Goal: Task Accomplishment & Management: Use online tool/utility

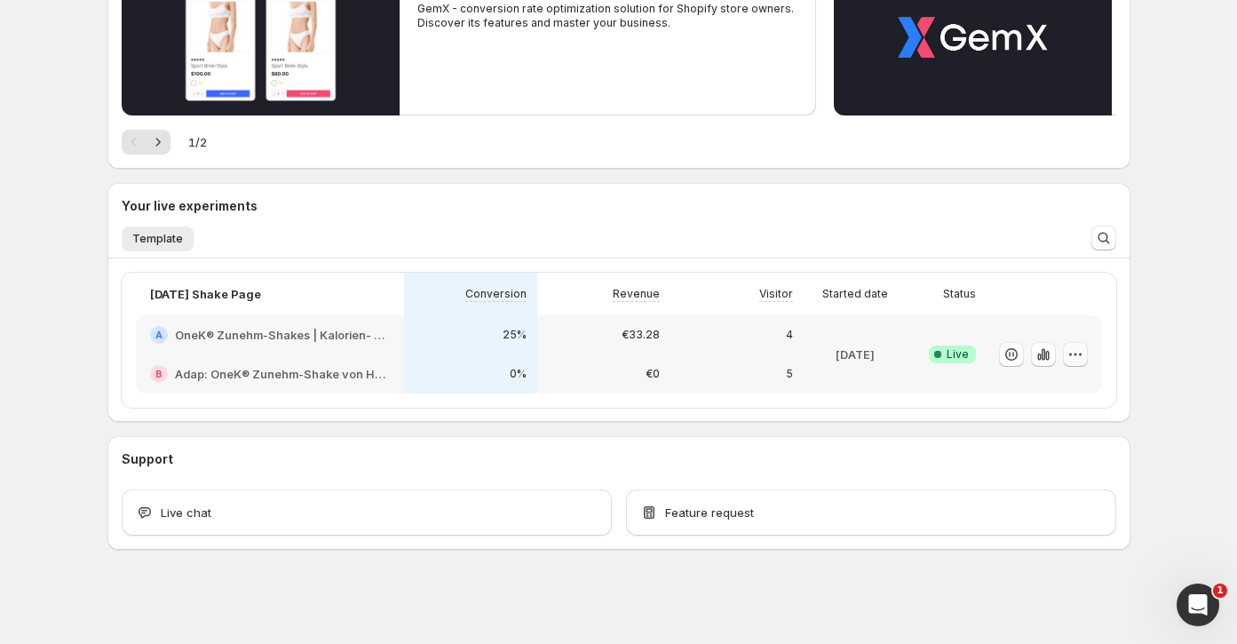
click at [1072, 360] on icon "button" at bounding box center [1075, 354] width 18 height 18
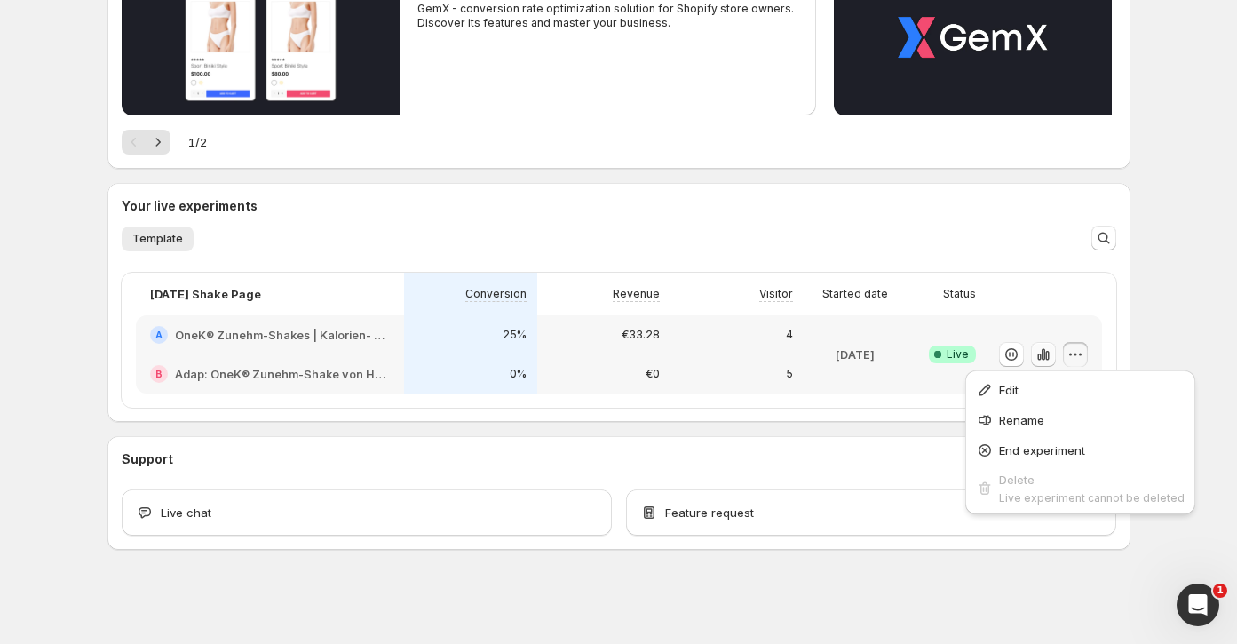
click at [1047, 352] on icon "button" at bounding box center [1047, 356] width 4 height 10
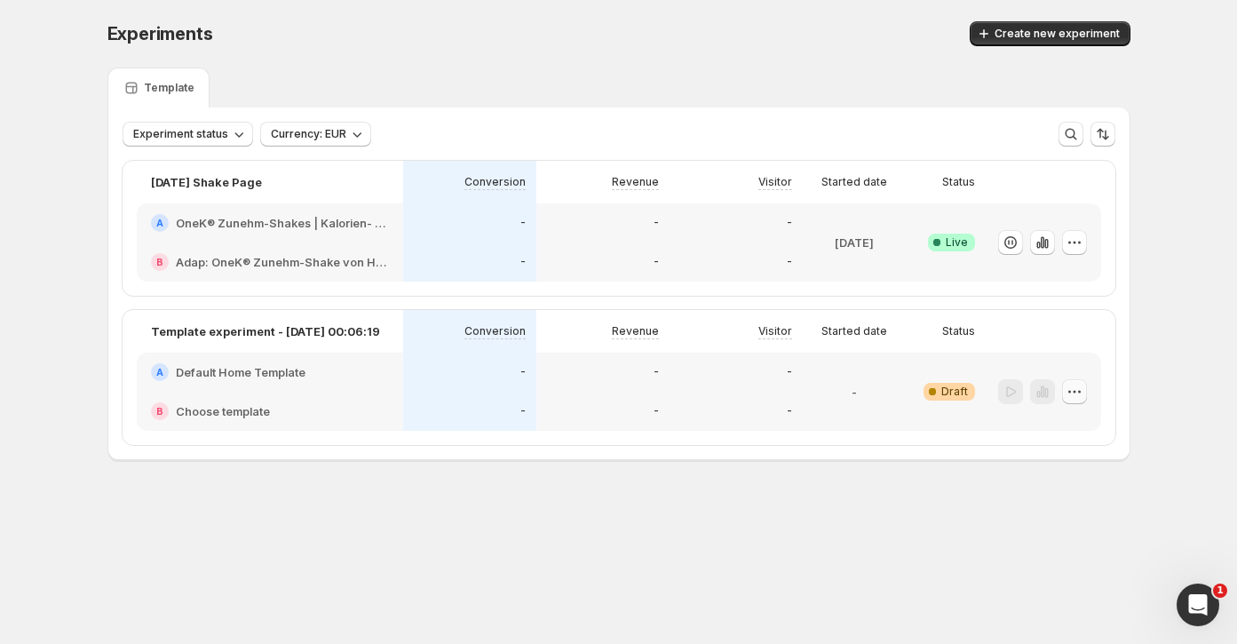
click at [1077, 391] on icon "button" at bounding box center [1074, 392] width 18 height 18
click at [1067, 521] on span "Delete" at bounding box center [1061, 517] width 36 height 14
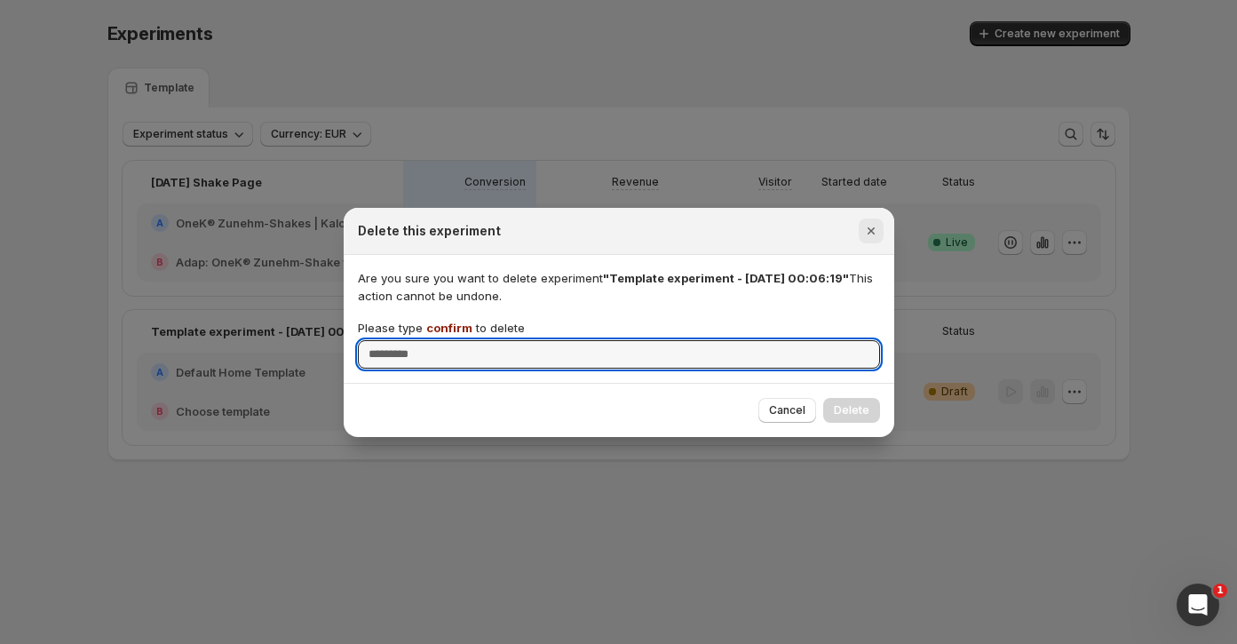
click at [873, 227] on icon "Close" at bounding box center [869, 230] width 7 height 7
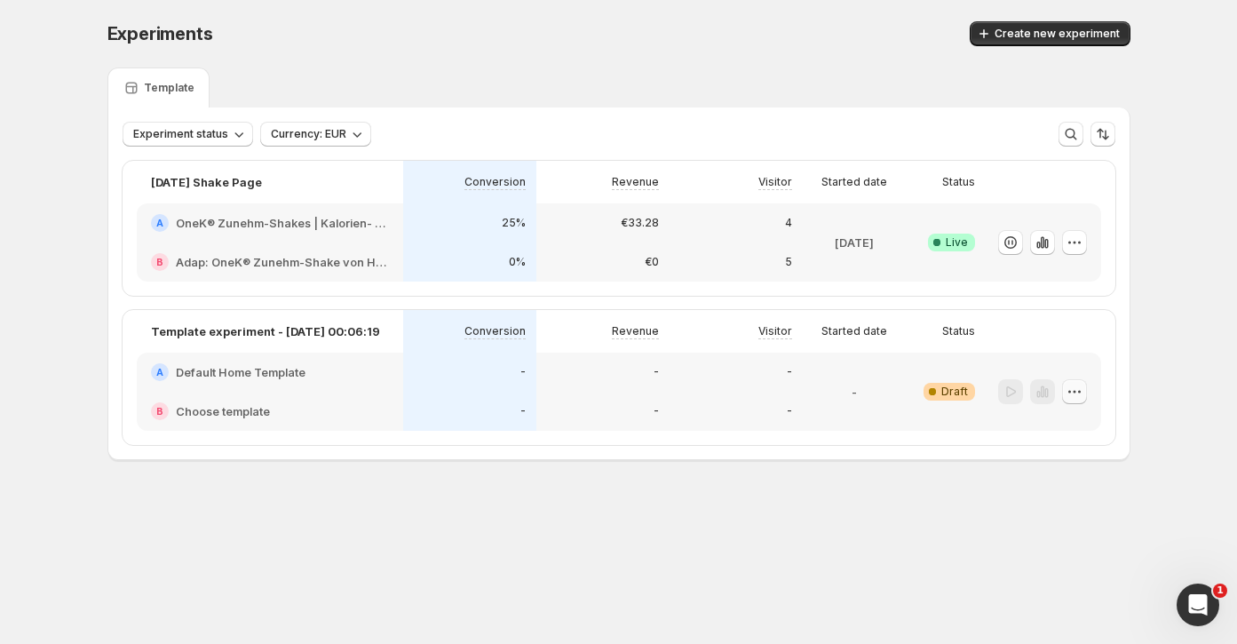
click at [1075, 388] on icon "button" at bounding box center [1074, 392] width 18 height 18
click at [1078, 519] on span "Delete" at bounding box center [1086, 518] width 86 height 18
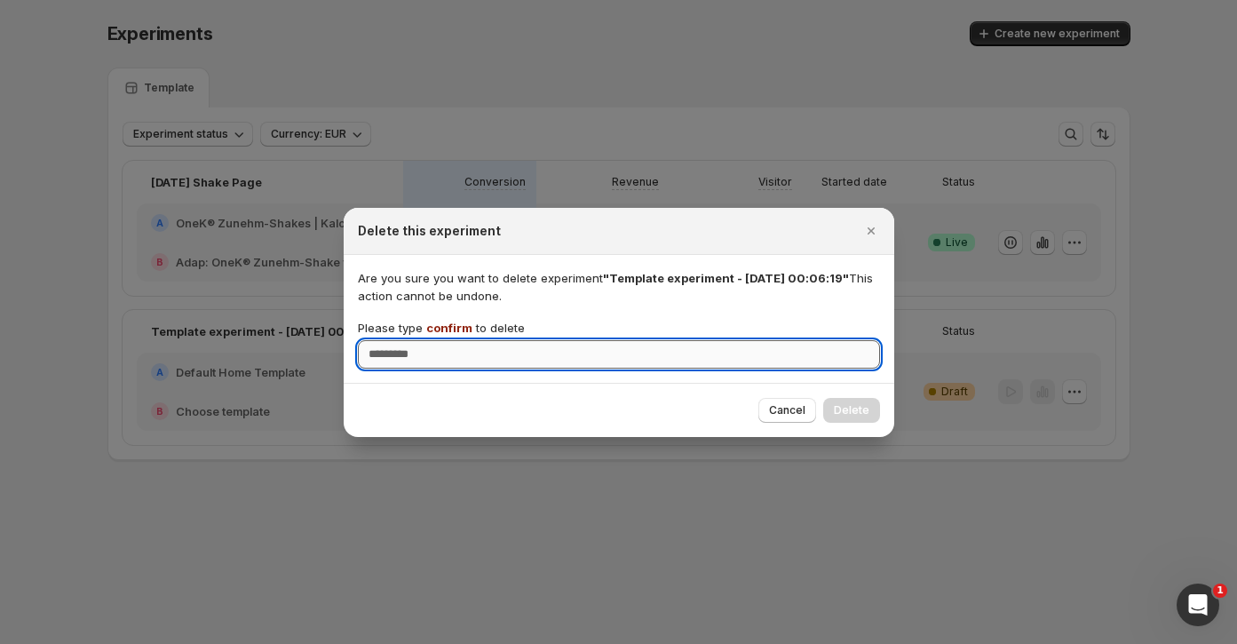
click at [762, 360] on input "Please type confirm to delete" at bounding box center [619, 354] width 522 height 28
type input "*******"
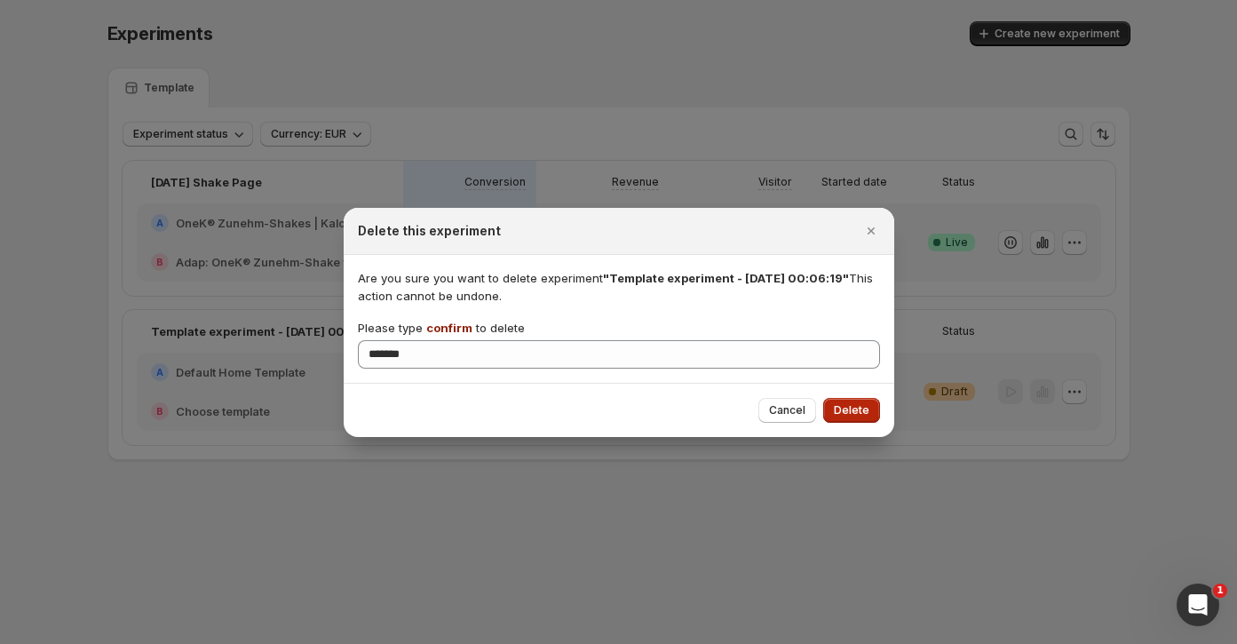
click at [870, 419] on button "Delete" at bounding box center [851, 410] width 57 height 25
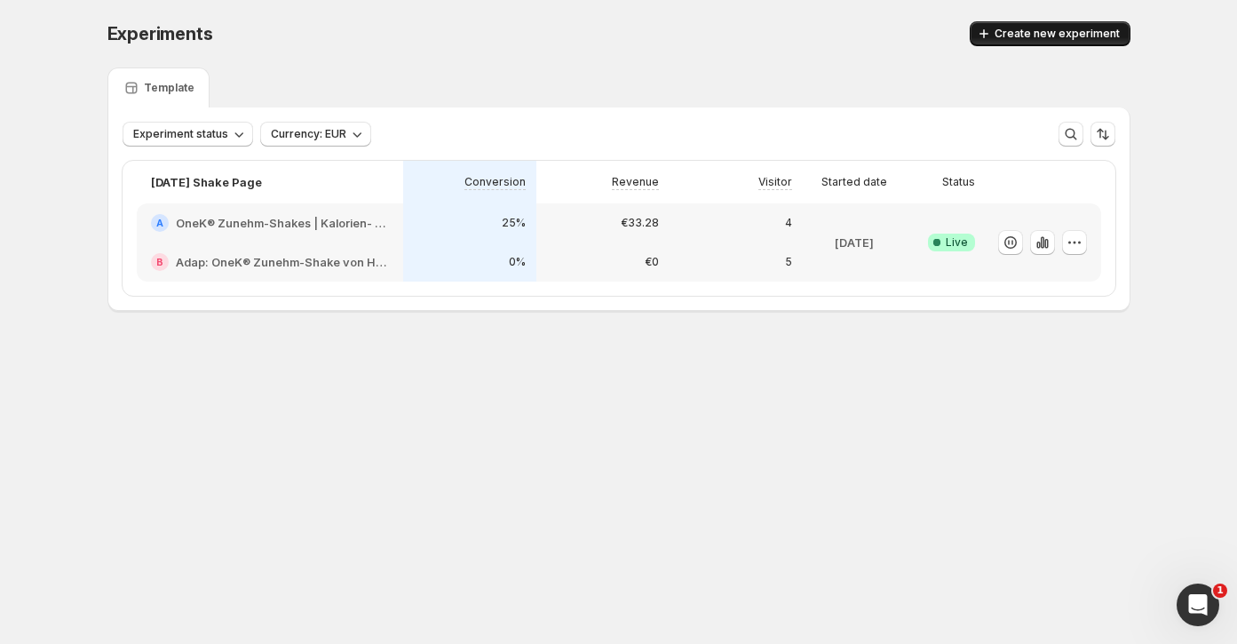
click at [1066, 39] on span "Create new experiment" at bounding box center [1056, 34] width 125 height 14
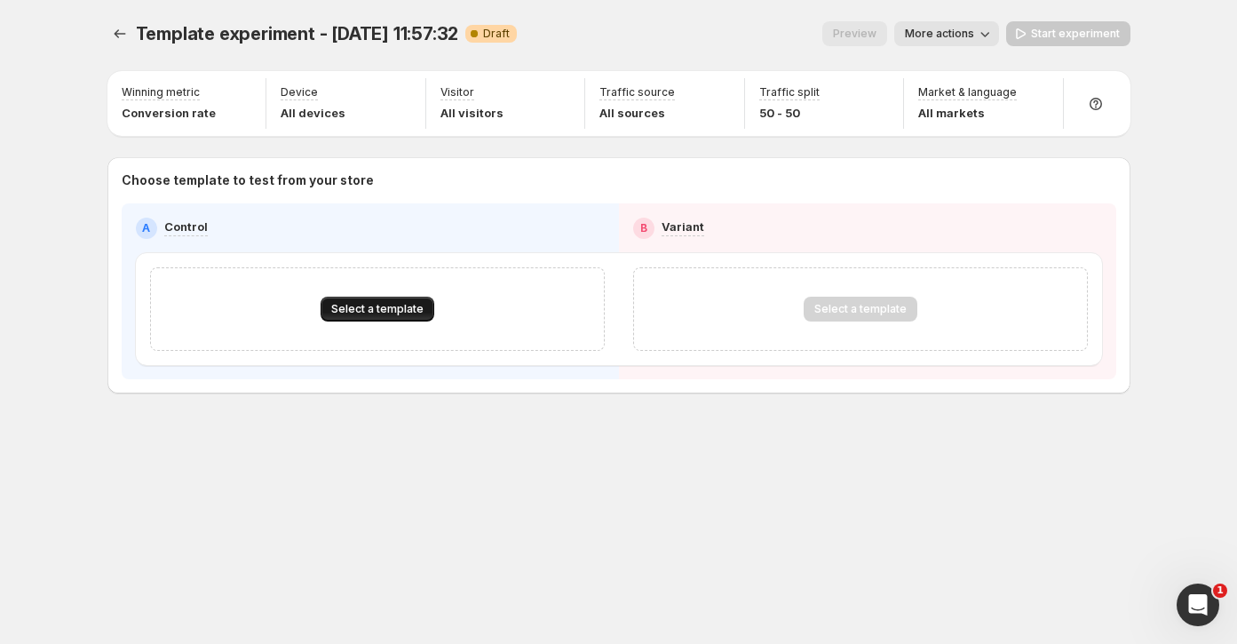
click at [407, 305] on span "Select a template" at bounding box center [377, 309] width 92 height 14
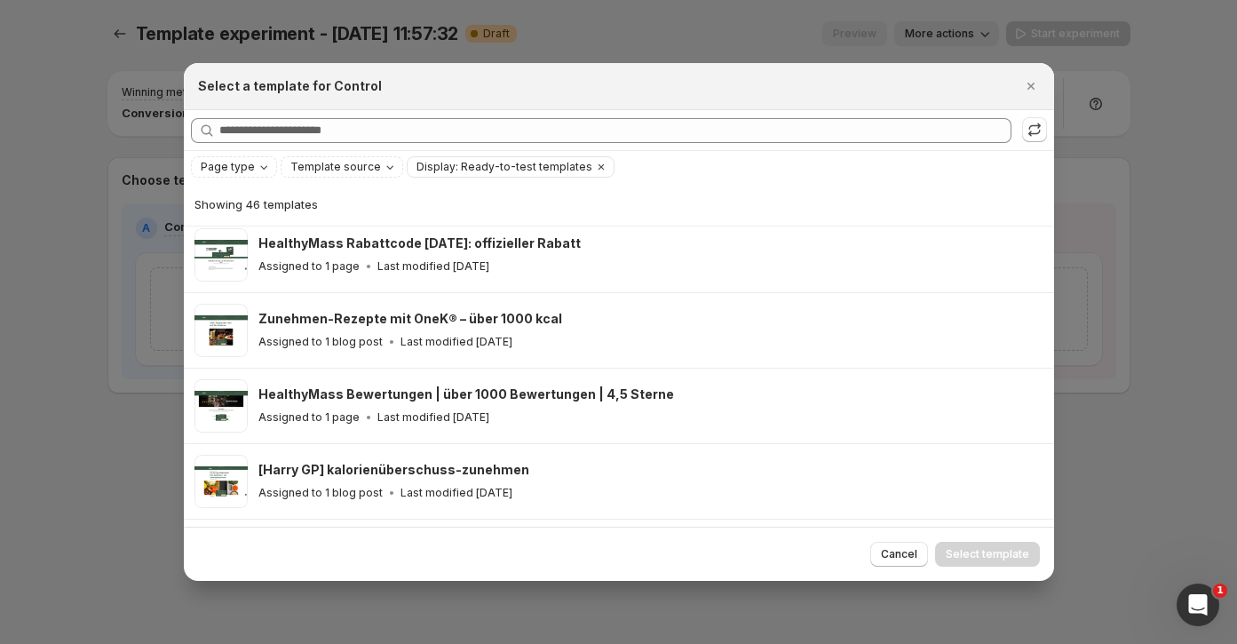
scroll to position [397, 0]
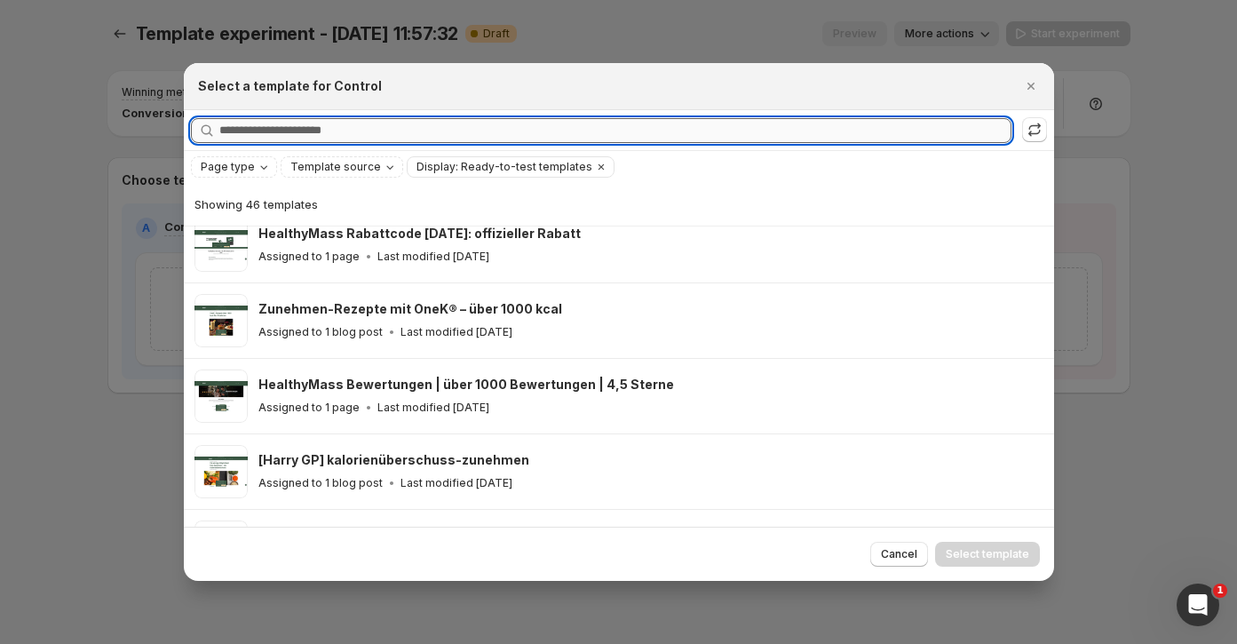
click at [383, 136] on input "Searching all templates" at bounding box center [615, 130] width 792 height 25
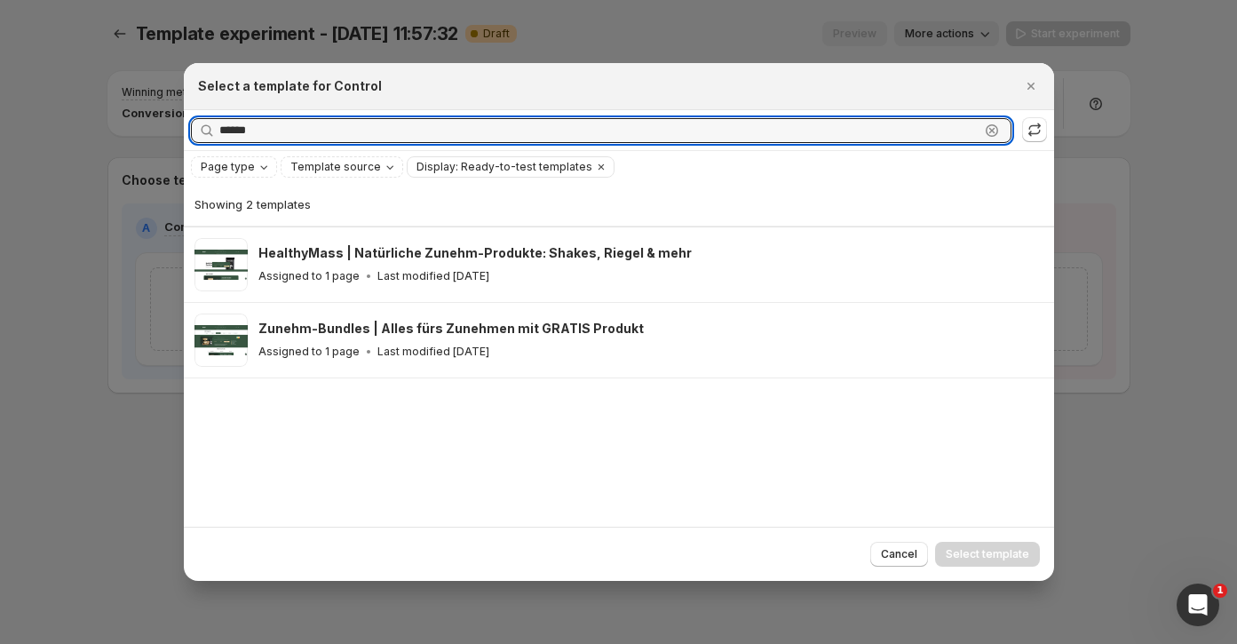
scroll to position [0, 0]
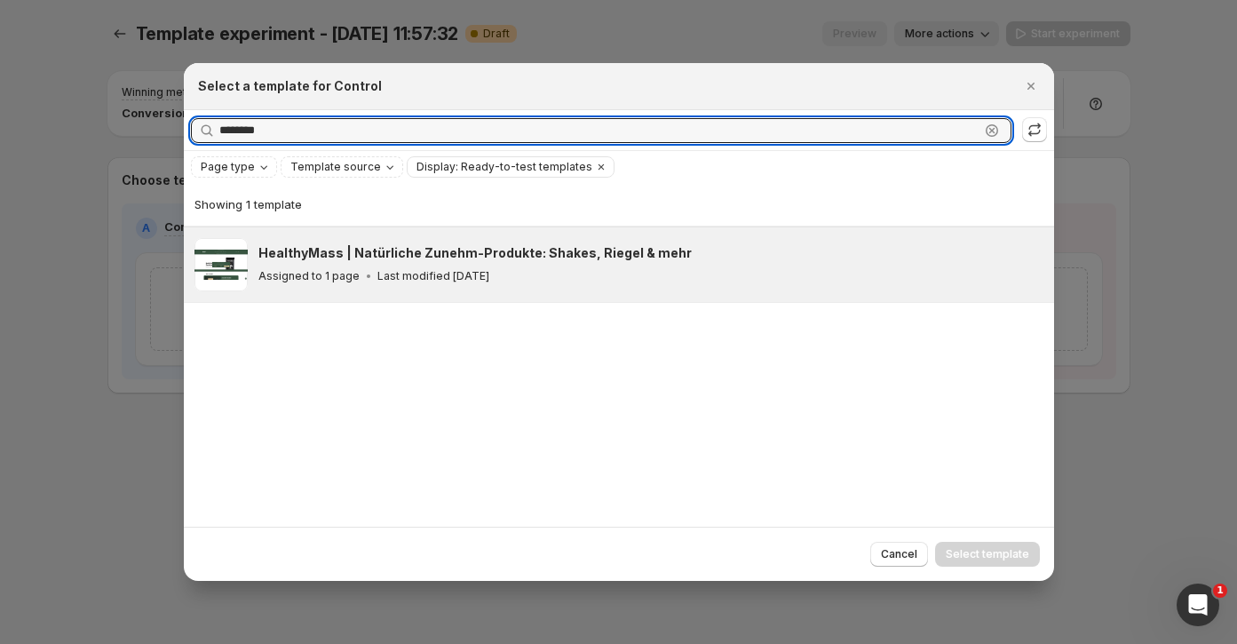
type input "********"
click at [527, 257] on h3 "HealthyMass | Natürliche Zunehm-Produkte: Shakes, Riegel & mehr" at bounding box center [474, 253] width 433 height 18
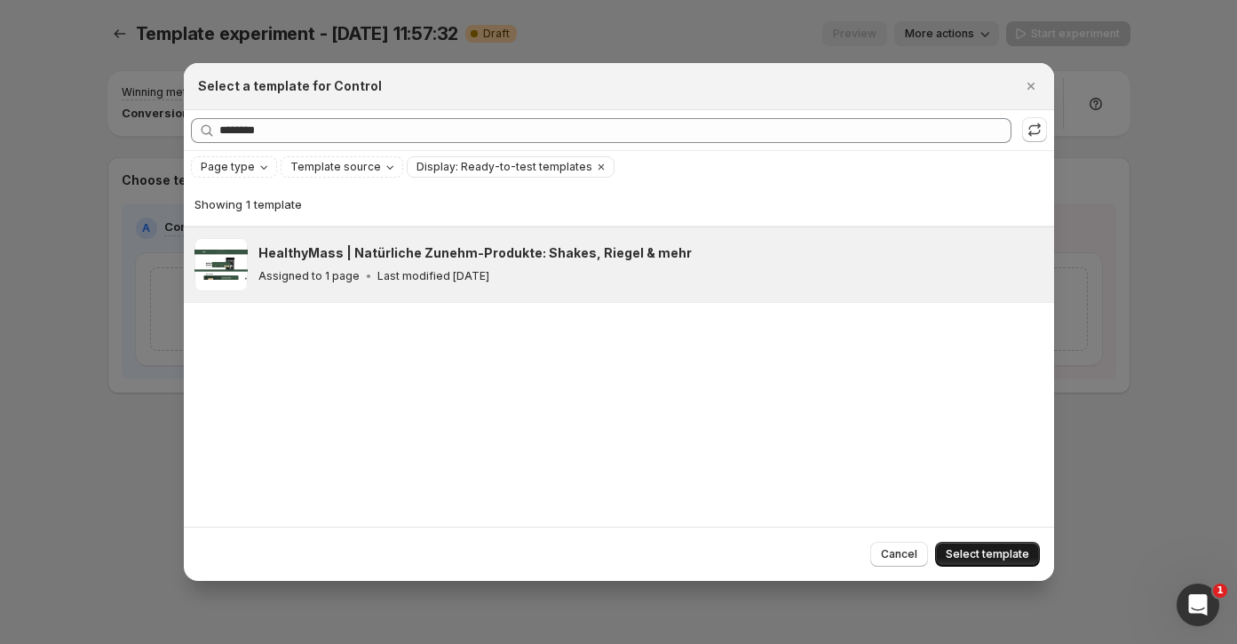
click at [966, 552] on span "Select template" at bounding box center [986, 554] width 83 height 14
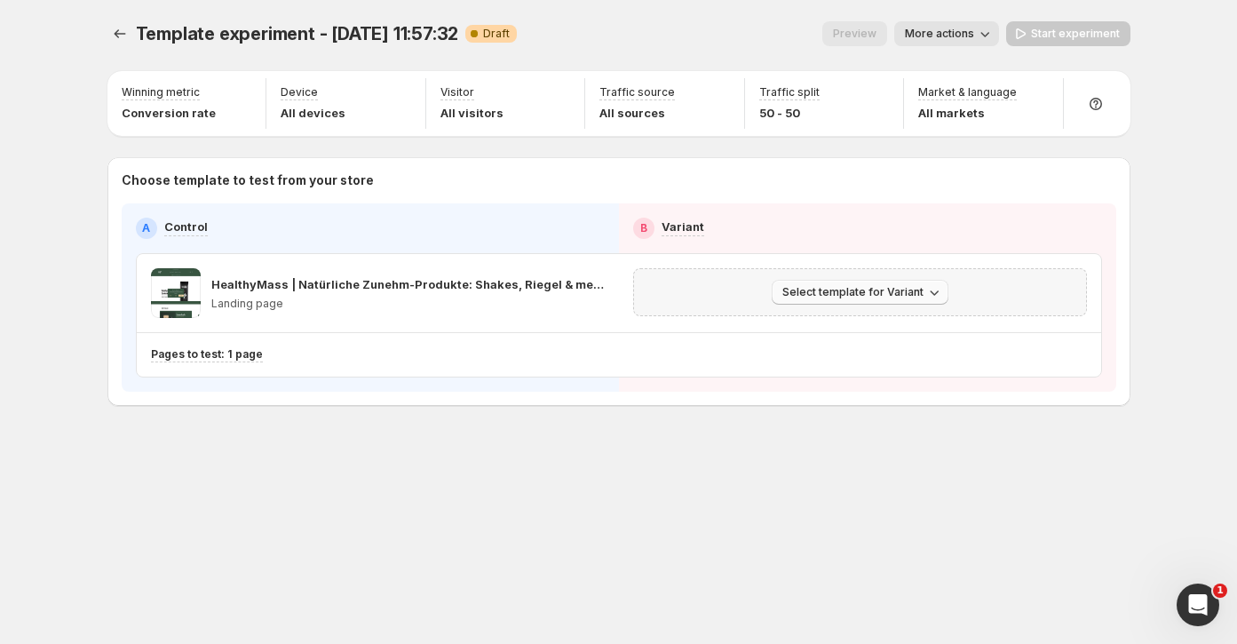
click at [914, 293] on span "Select template for Variant" at bounding box center [852, 292] width 141 height 14
click at [877, 359] on span "Create Variant based on Control" at bounding box center [862, 358] width 181 height 14
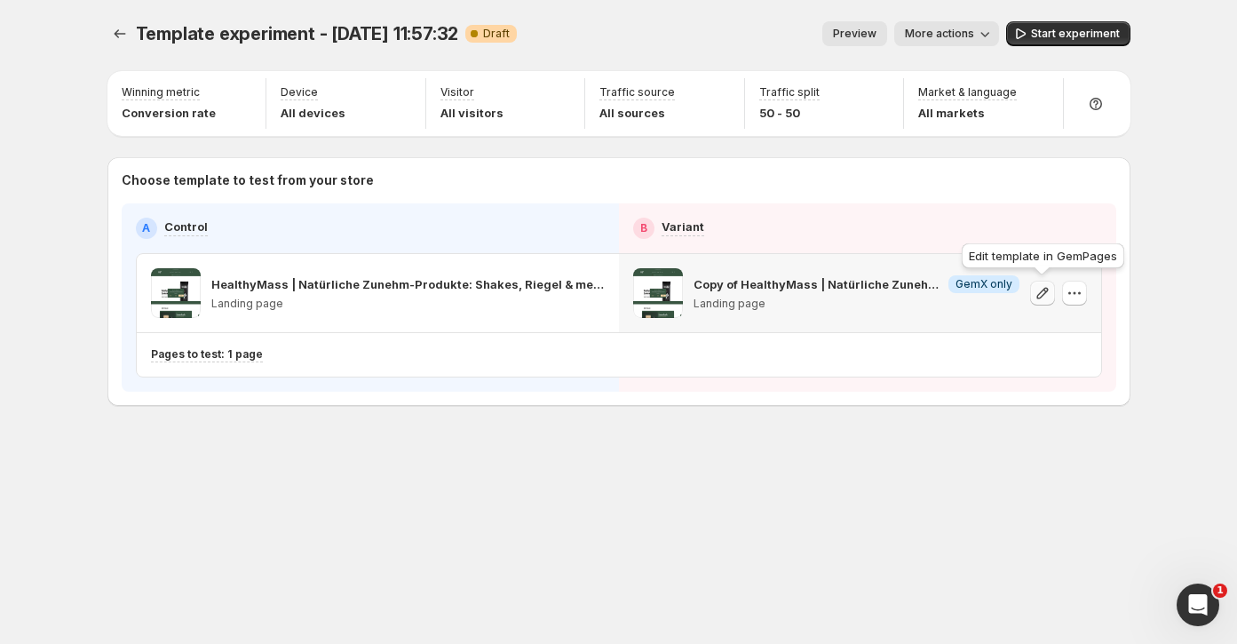
click at [1035, 288] on icon "button" at bounding box center [1042, 293] width 18 height 18
click at [1068, 293] on icon "button" at bounding box center [1069, 293] width 3 height 3
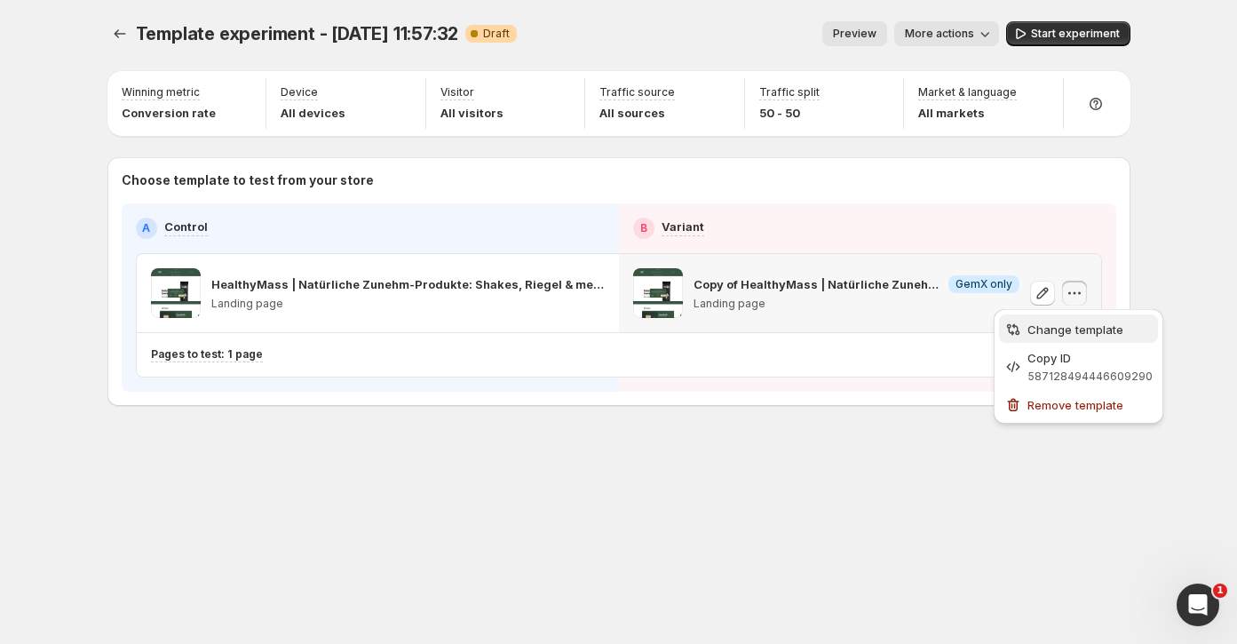
click at [1080, 335] on span "Change template" at bounding box center [1075, 329] width 96 height 14
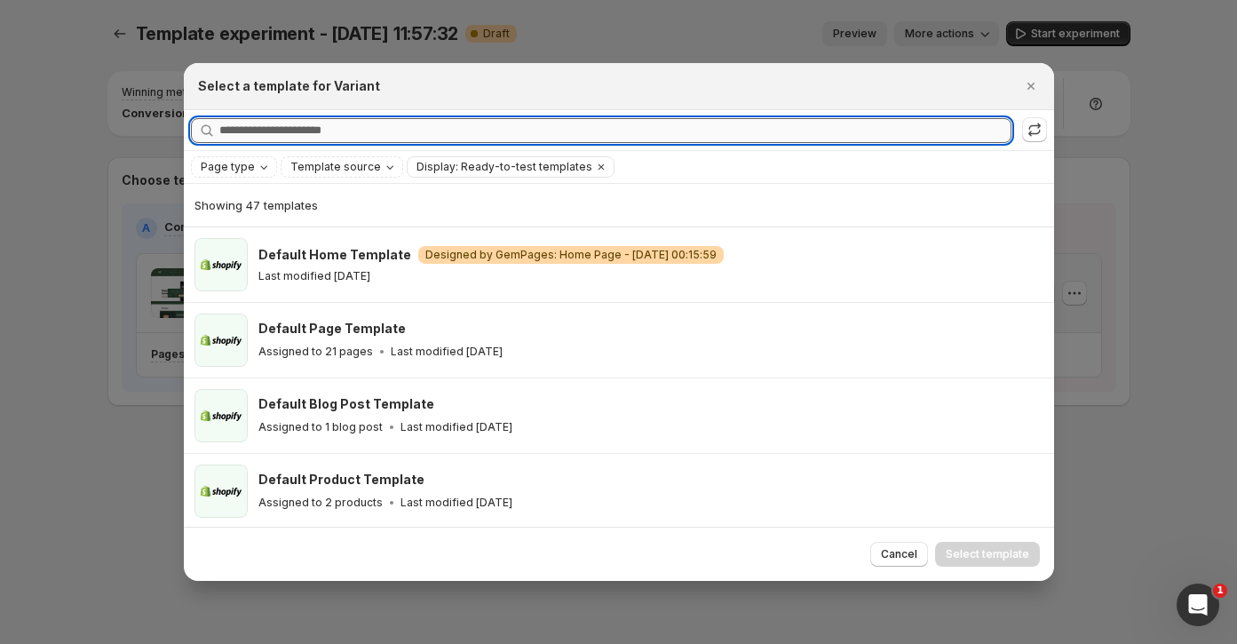
click at [655, 135] on input "Searching all templates" at bounding box center [615, 130] width 792 height 25
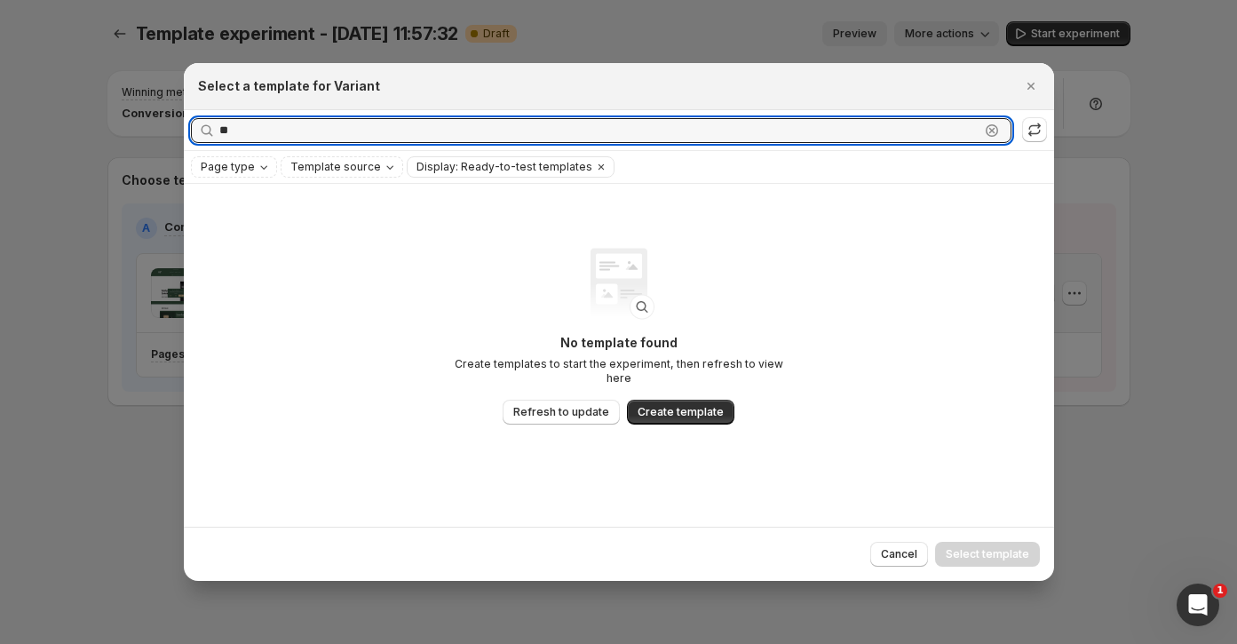
type input "*"
type input "********"
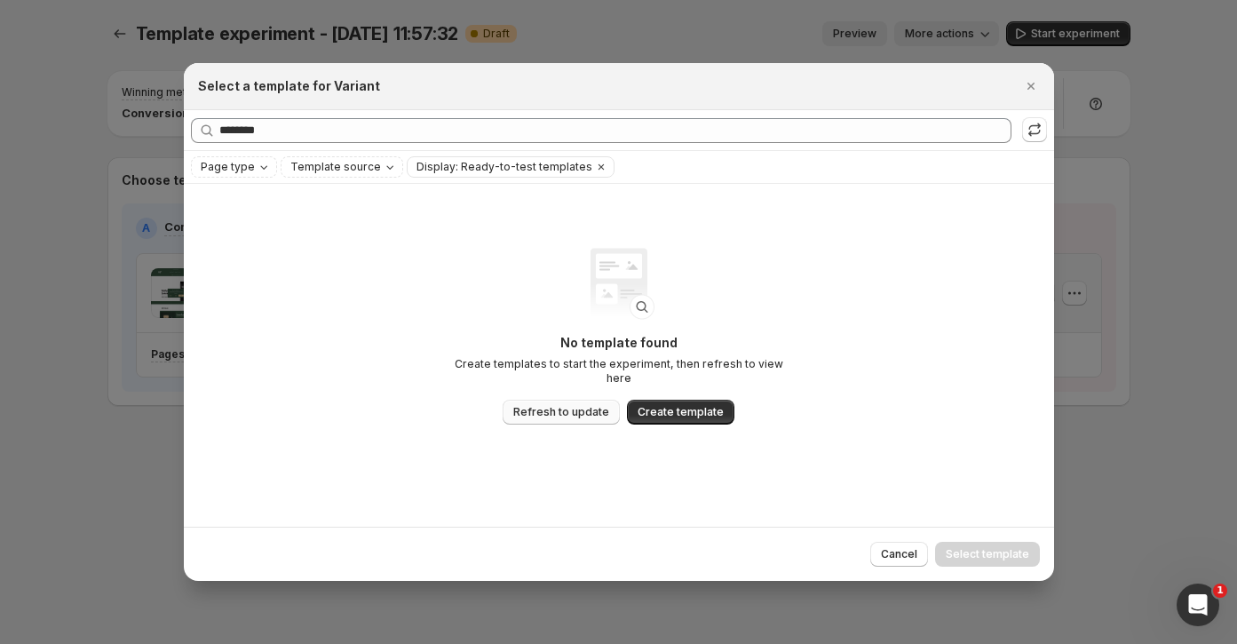
click at [590, 408] on span "Refresh to update" at bounding box center [561, 412] width 96 height 14
click at [1032, 91] on icon "Close" at bounding box center [1031, 86] width 18 height 18
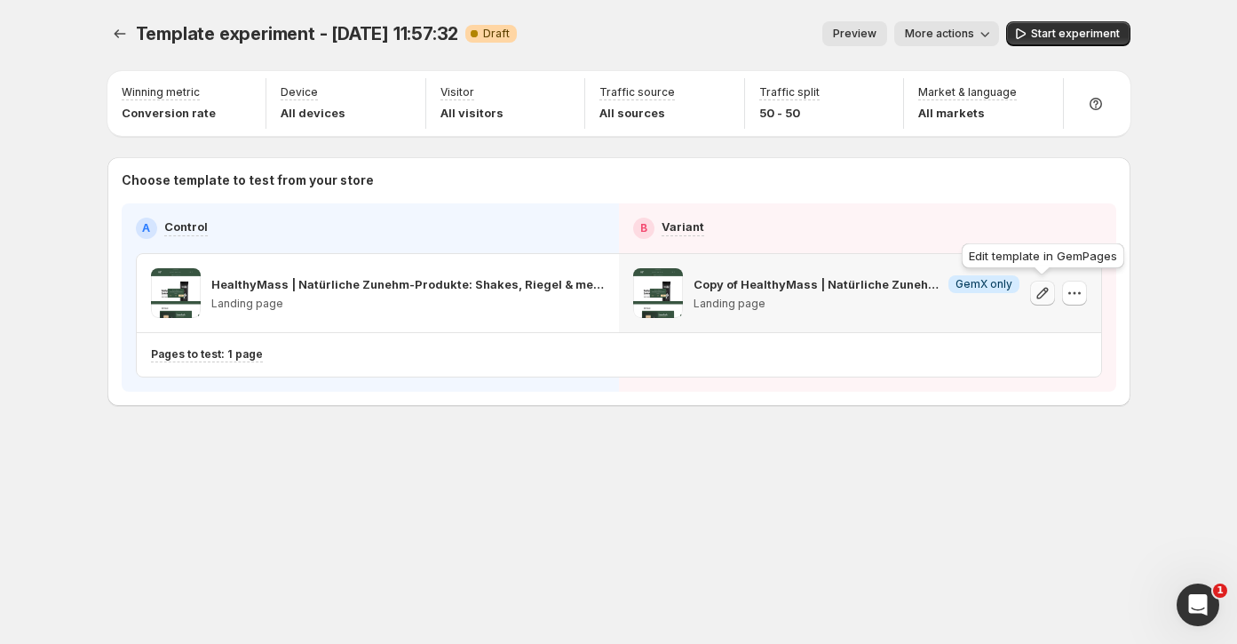
click at [1039, 294] on icon "button" at bounding box center [1042, 293] width 18 height 18
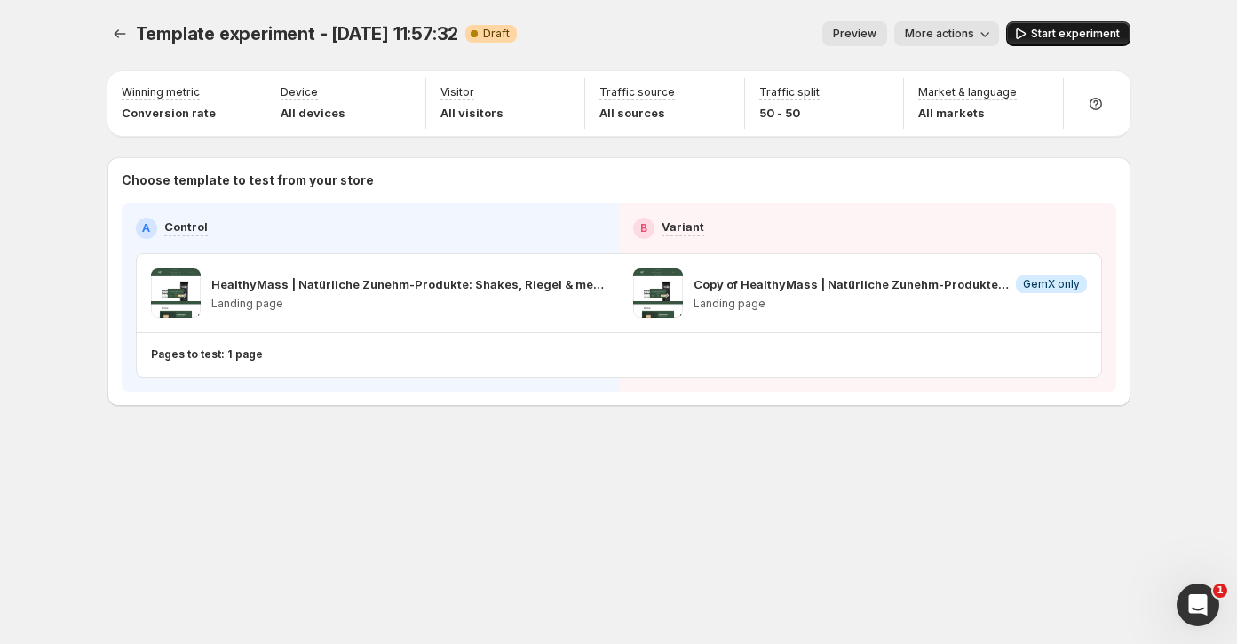
click at [1093, 36] on span "Start experiment" at bounding box center [1075, 34] width 89 height 14
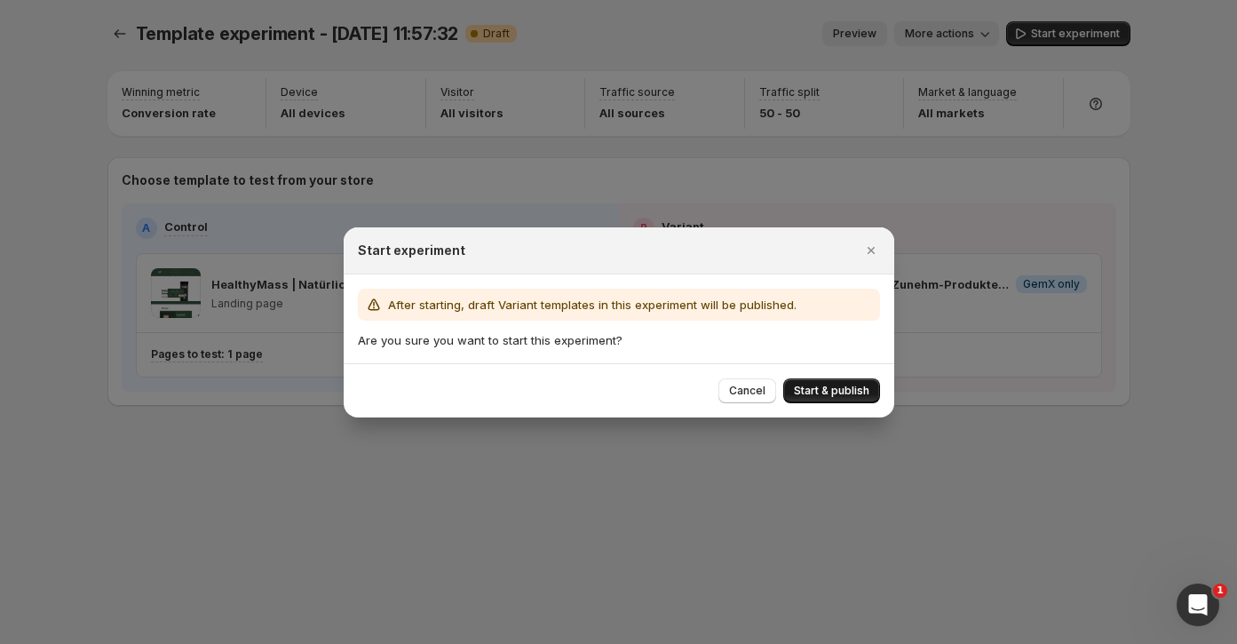
click at [832, 391] on span "Start & publish" at bounding box center [831, 390] width 75 height 14
